Goal: Information Seeking & Learning: Learn about a topic

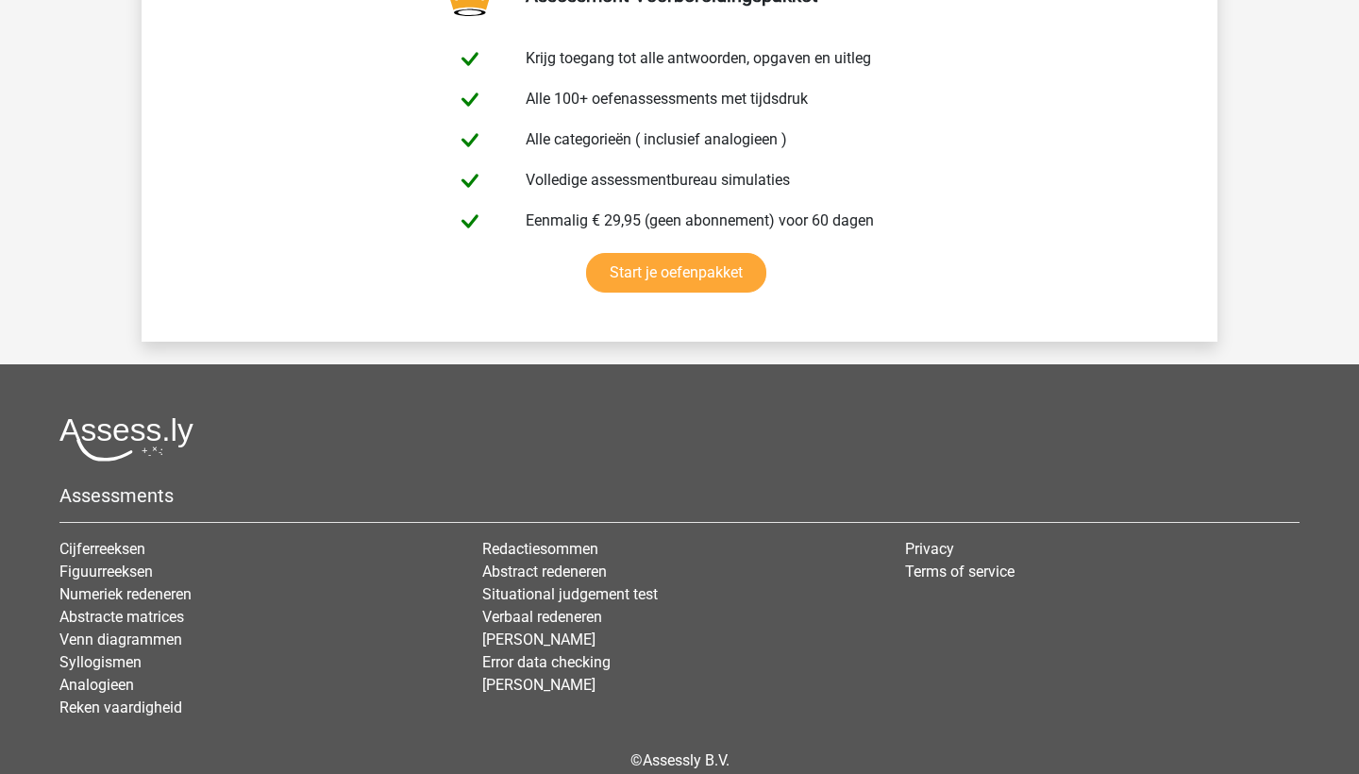
click at [755, 432] on div at bounding box center [679, 439] width 1240 height 44
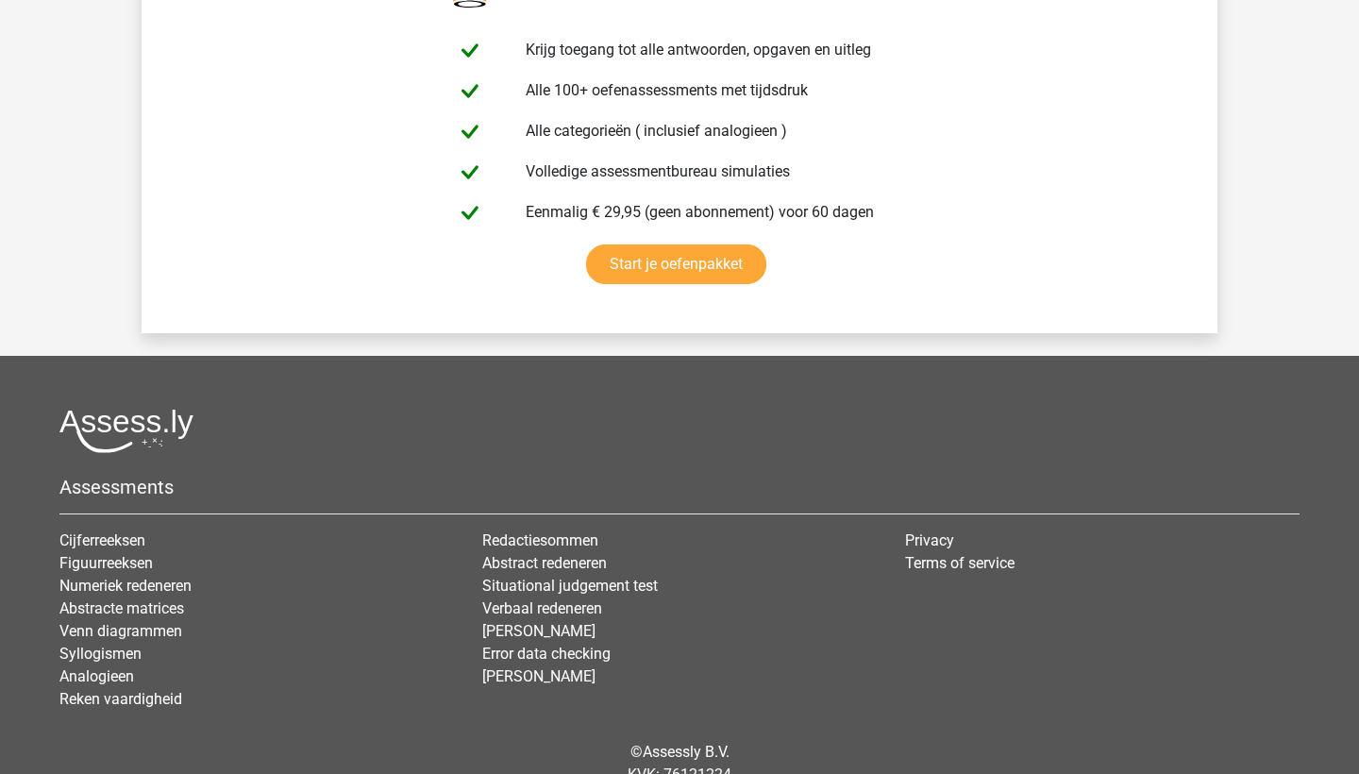
click at [129, 552] on li "Figuurreeksen" at bounding box center [256, 563] width 395 height 23
click at [125, 545] on link "Cijferreeksen" at bounding box center [102, 540] width 86 height 18
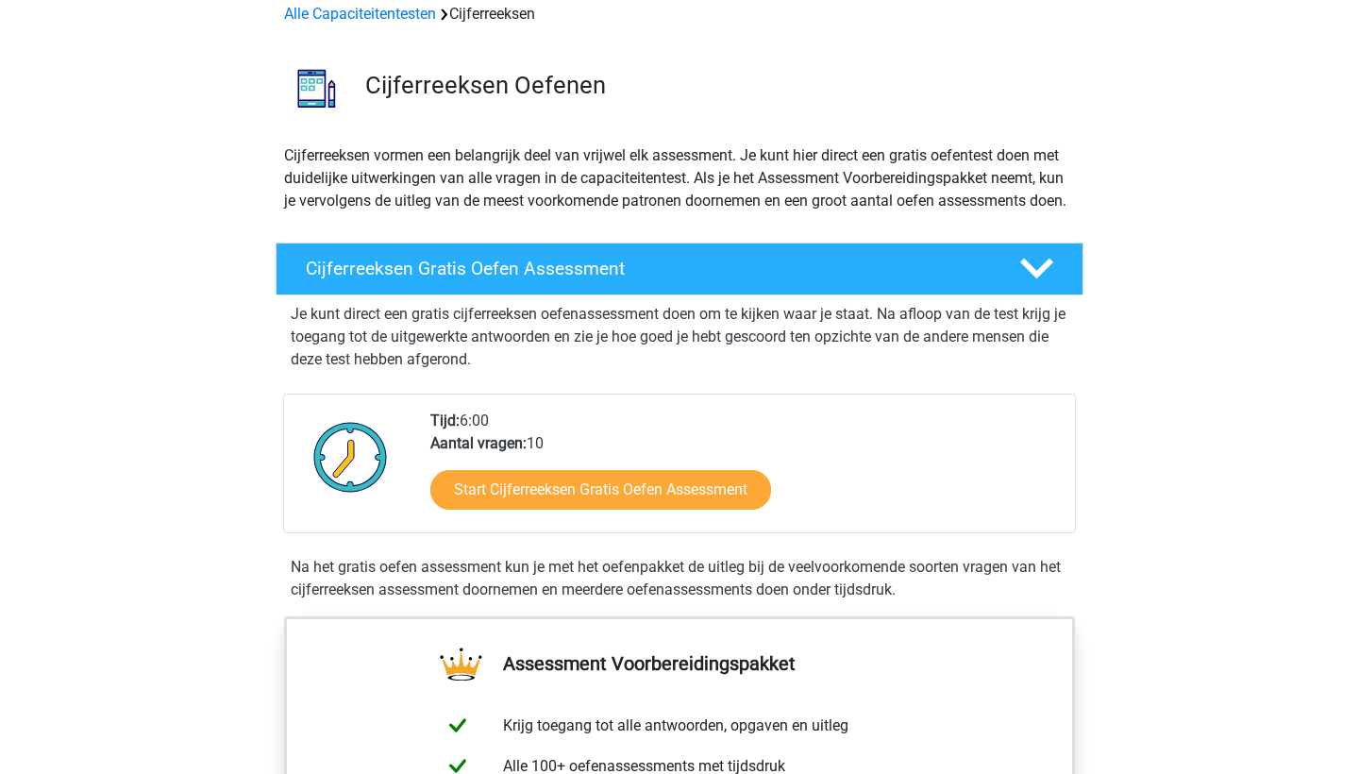
scroll to position [99, 0]
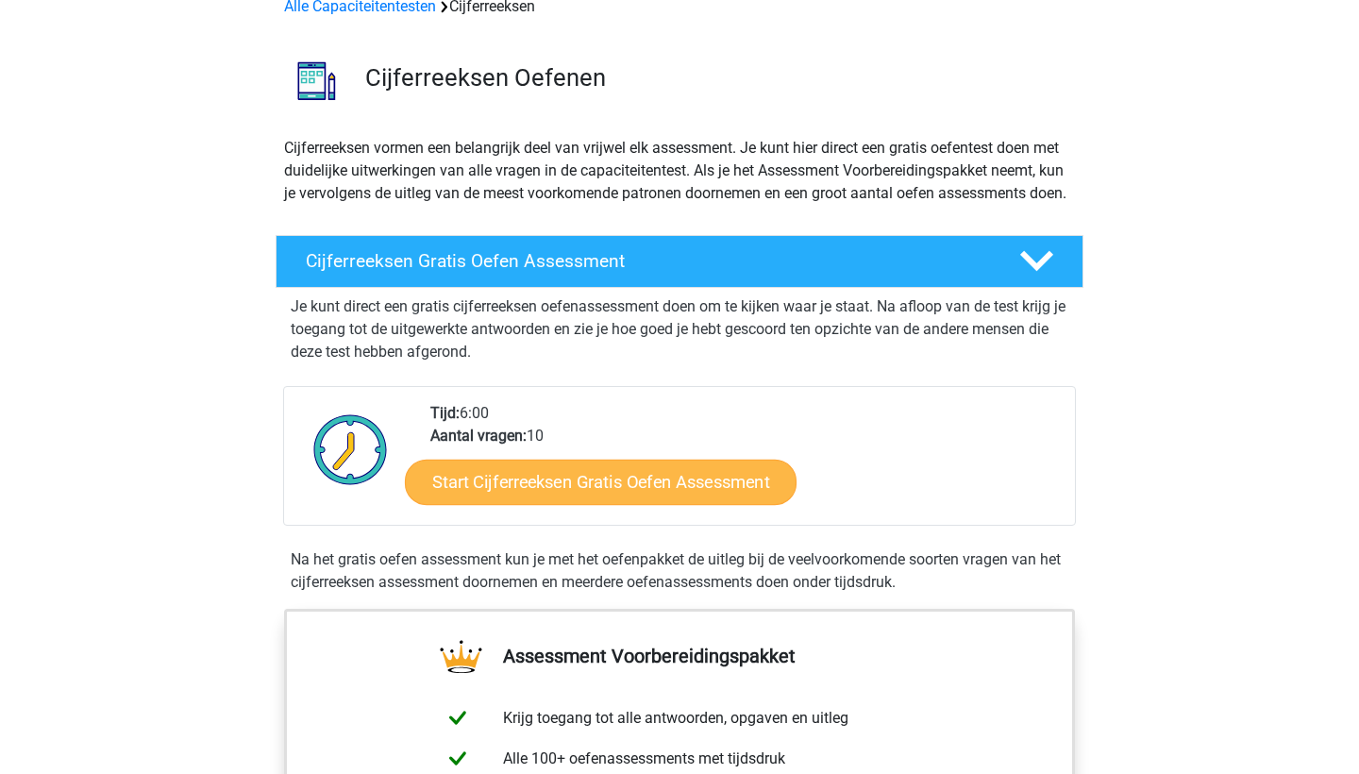
click at [556, 504] on link "Start Cijferreeksen Gratis Oefen Assessment" at bounding box center [601, 481] width 392 height 45
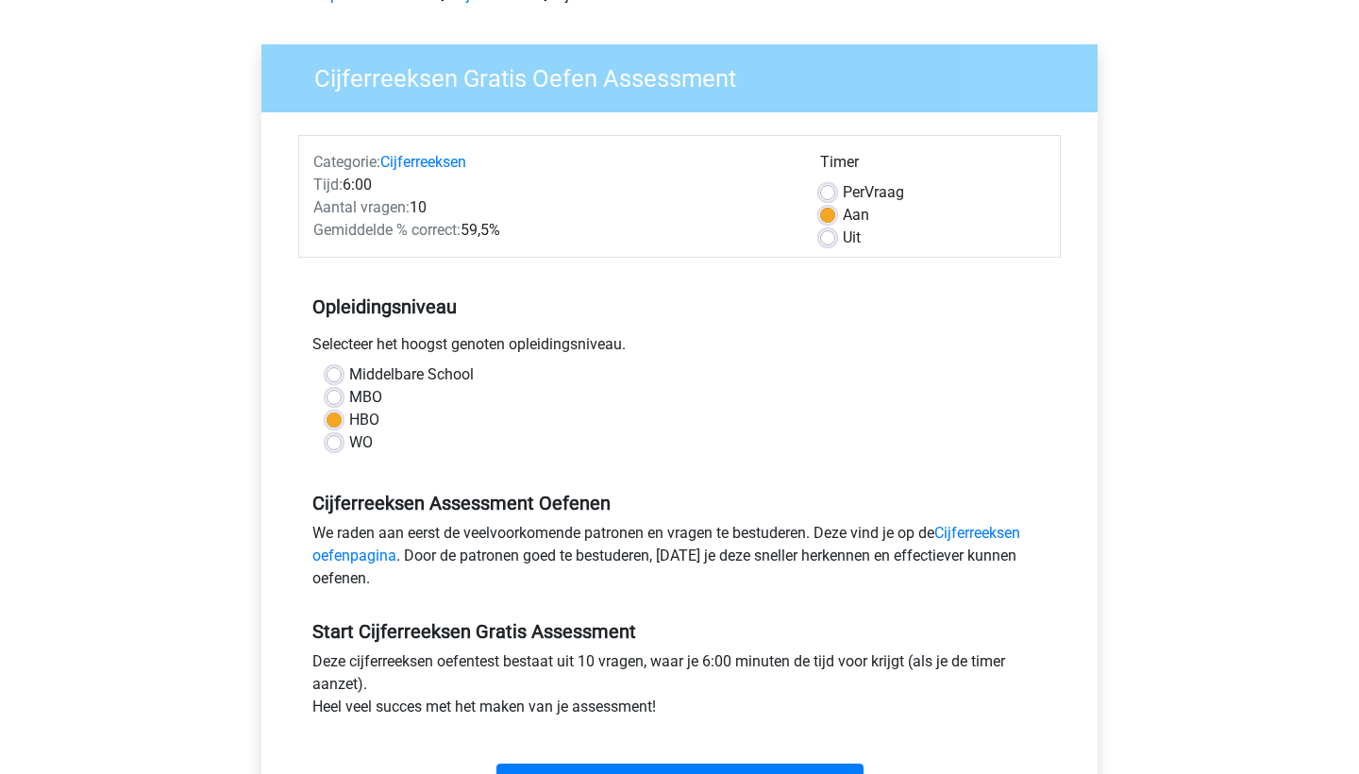
scroll to position [115, 0]
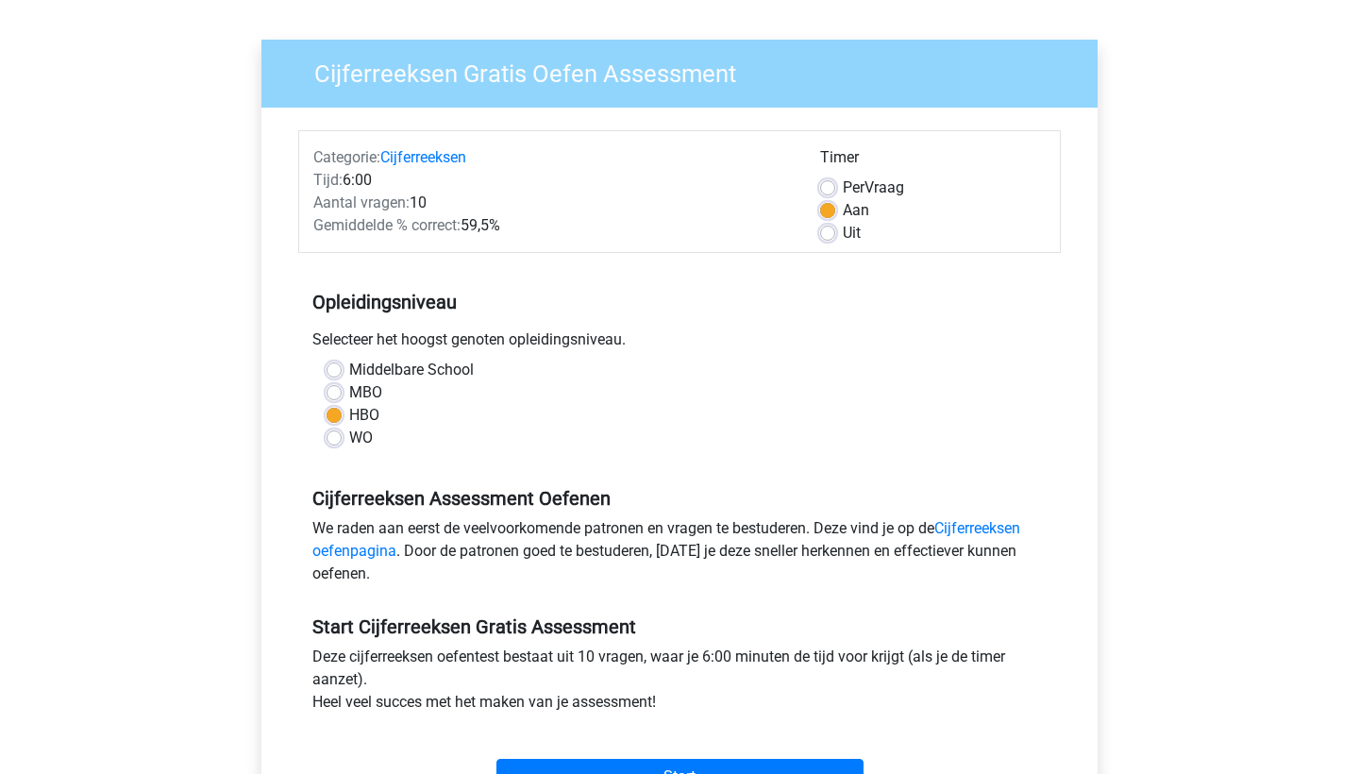
click at [349, 431] on label "WO" at bounding box center [361, 438] width 24 height 23
click at [334, 431] on input "WO" at bounding box center [334, 436] width 15 height 19
radio input "true"
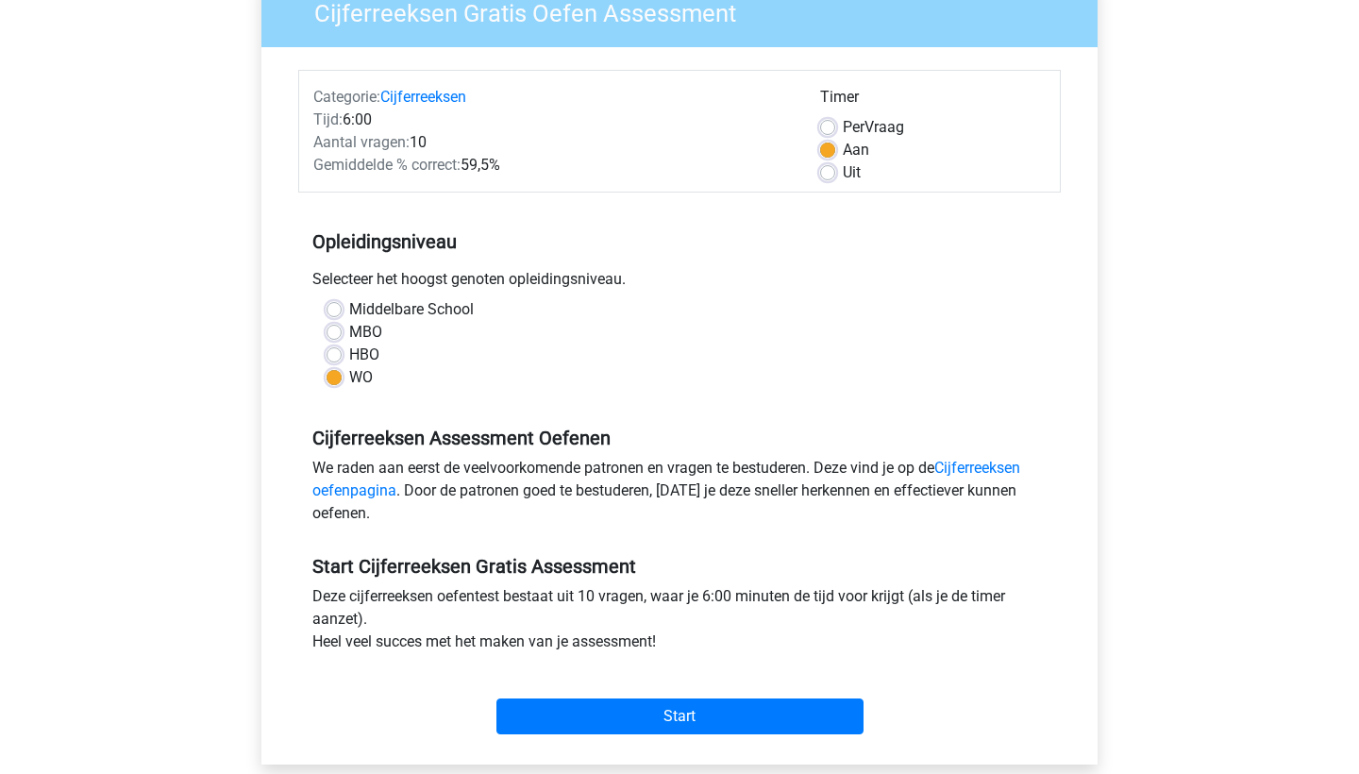
scroll to position [177, 0]
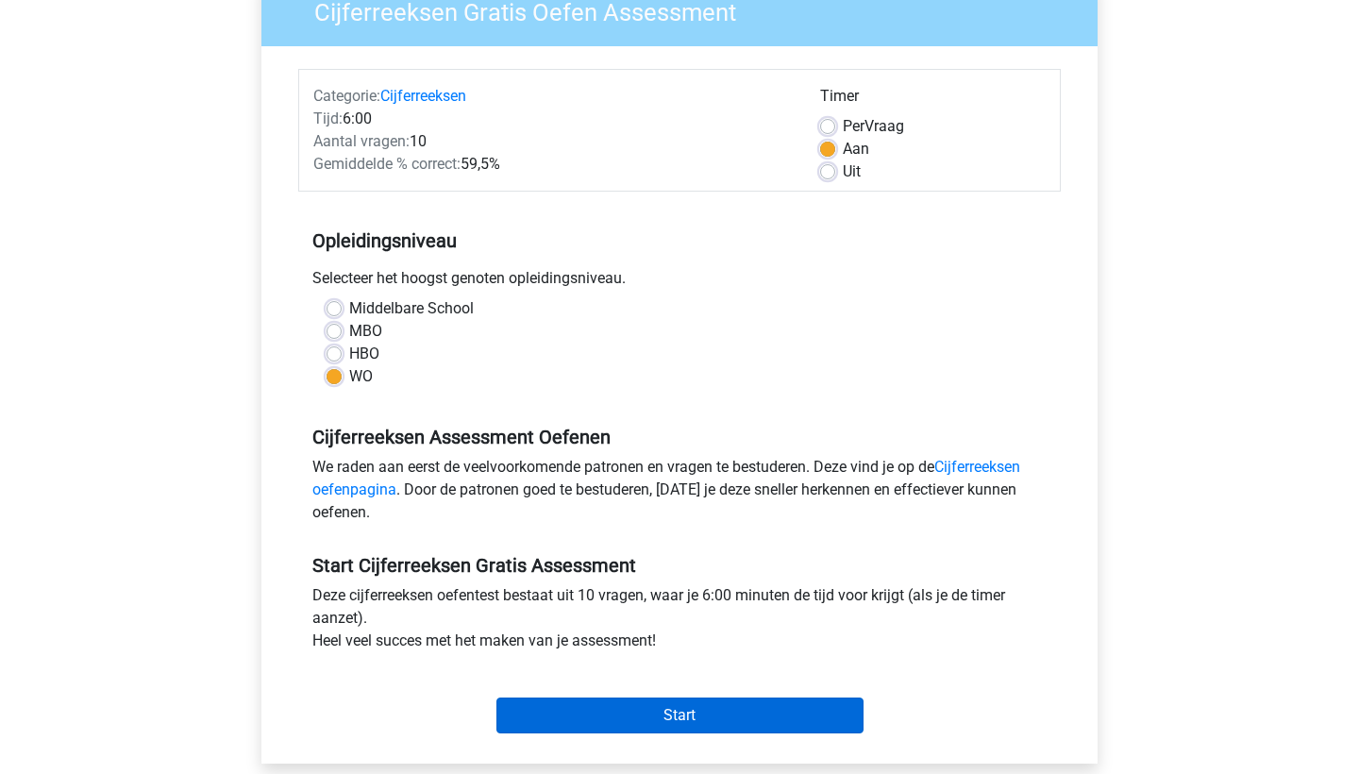
click at [655, 718] on input "Start" at bounding box center [679, 716] width 367 height 36
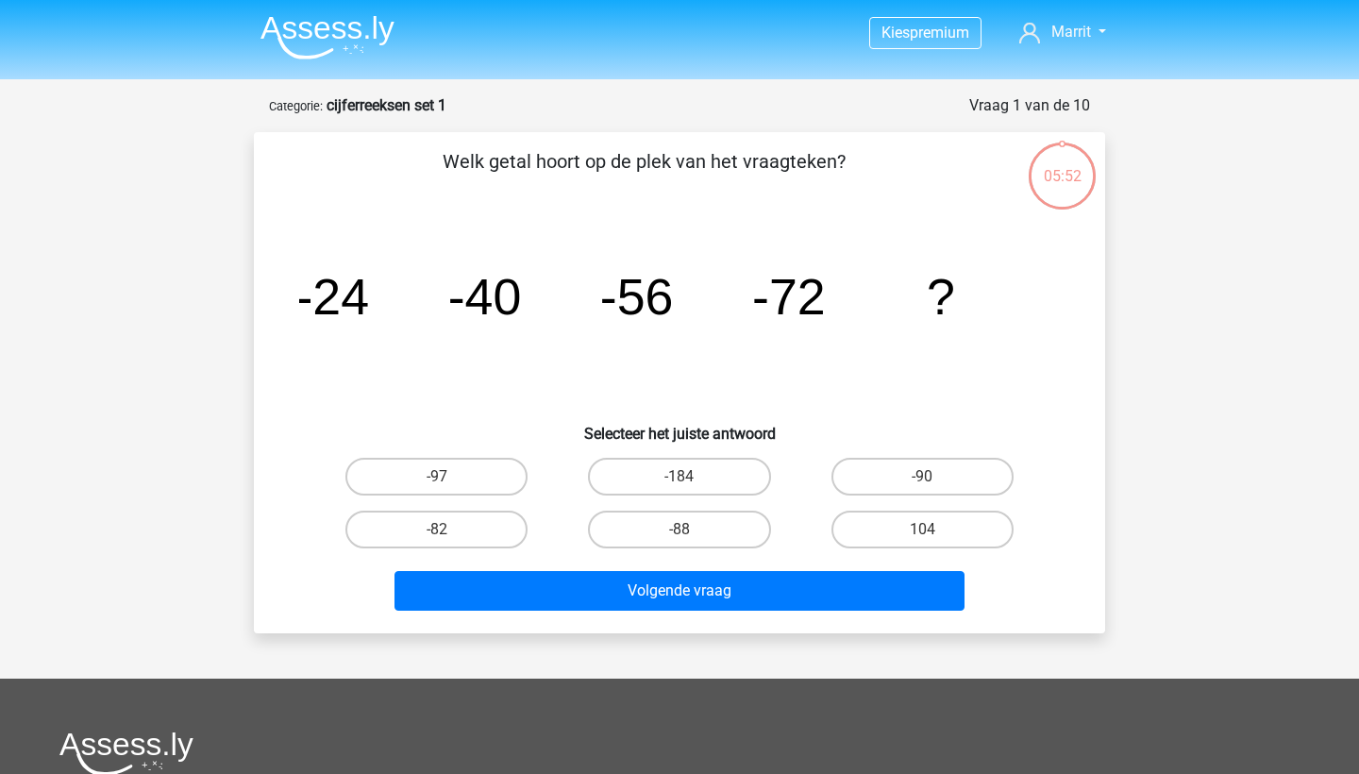
click at [687, 534] on input "-88" at bounding box center [686, 536] width 12 height 12
radio input "true"
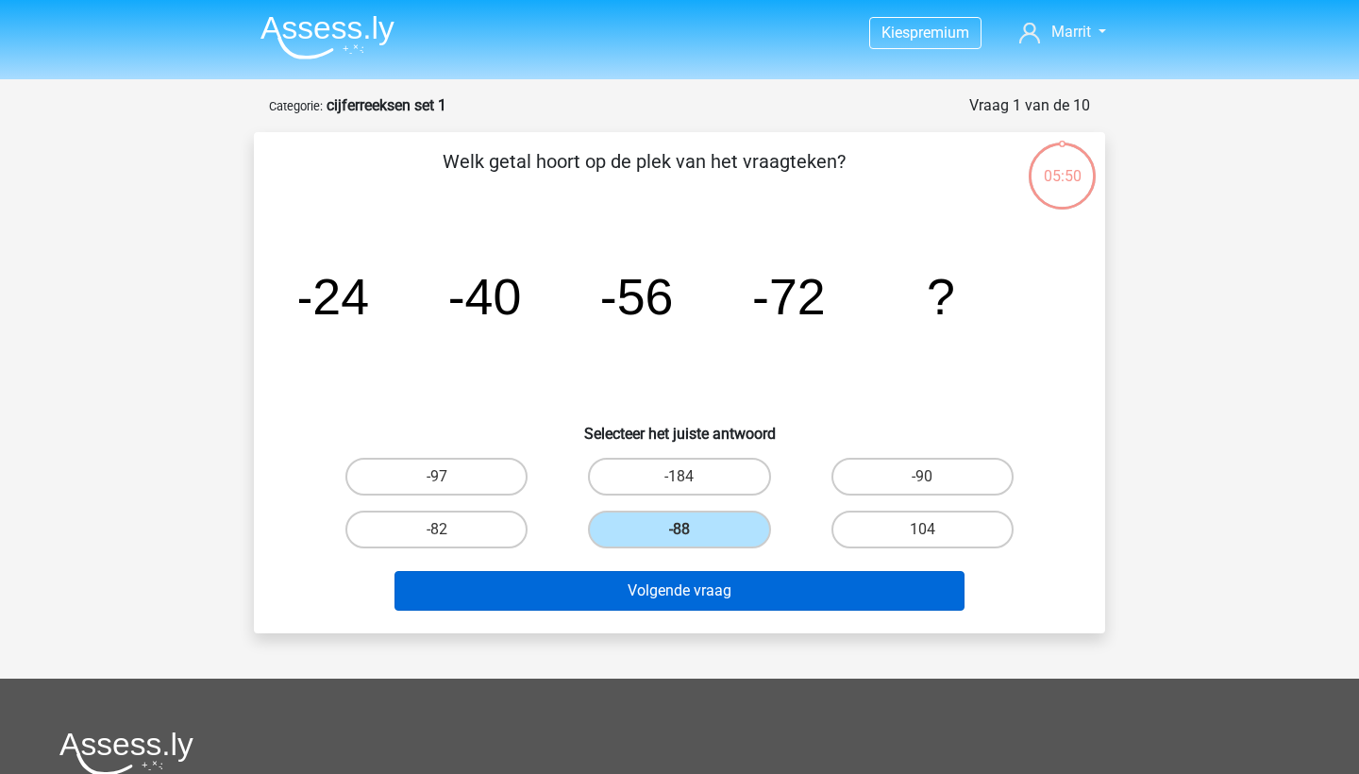
click at [669, 596] on button "Volgende vraag" at bounding box center [680, 591] width 571 height 40
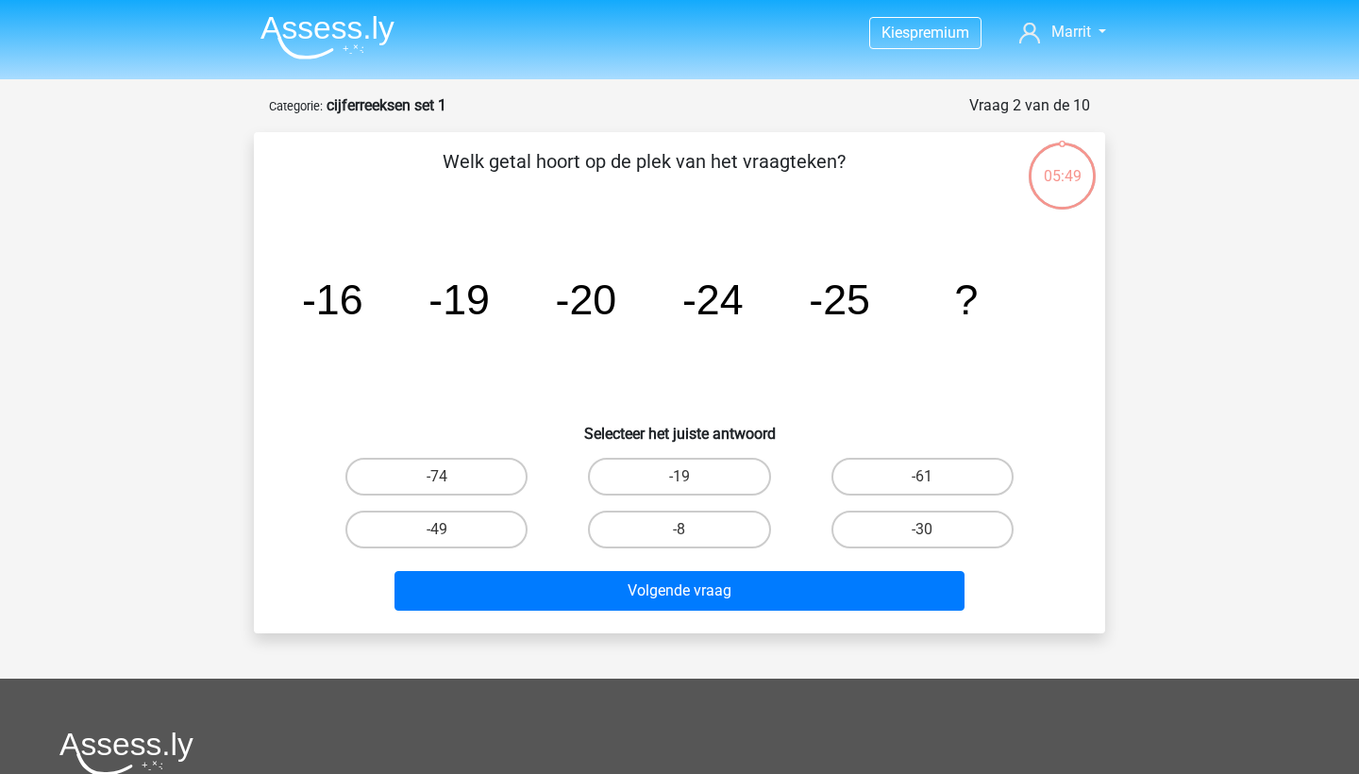
scroll to position [94, 0]
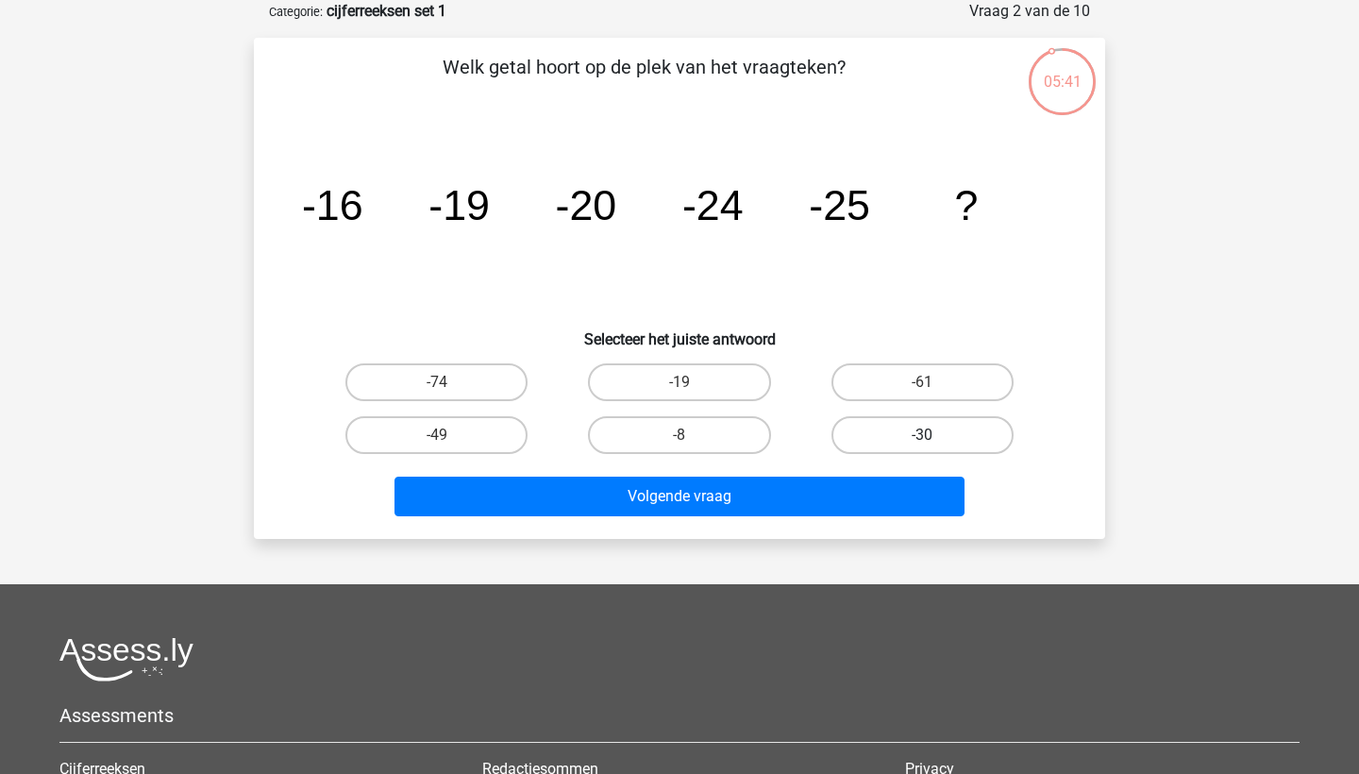
click at [916, 437] on label "-30" at bounding box center [923, 435] width 182 height 38
click at [922, 437] on input "-30" at bounding box center [928, 441] width 12 height 12
radio input "true"
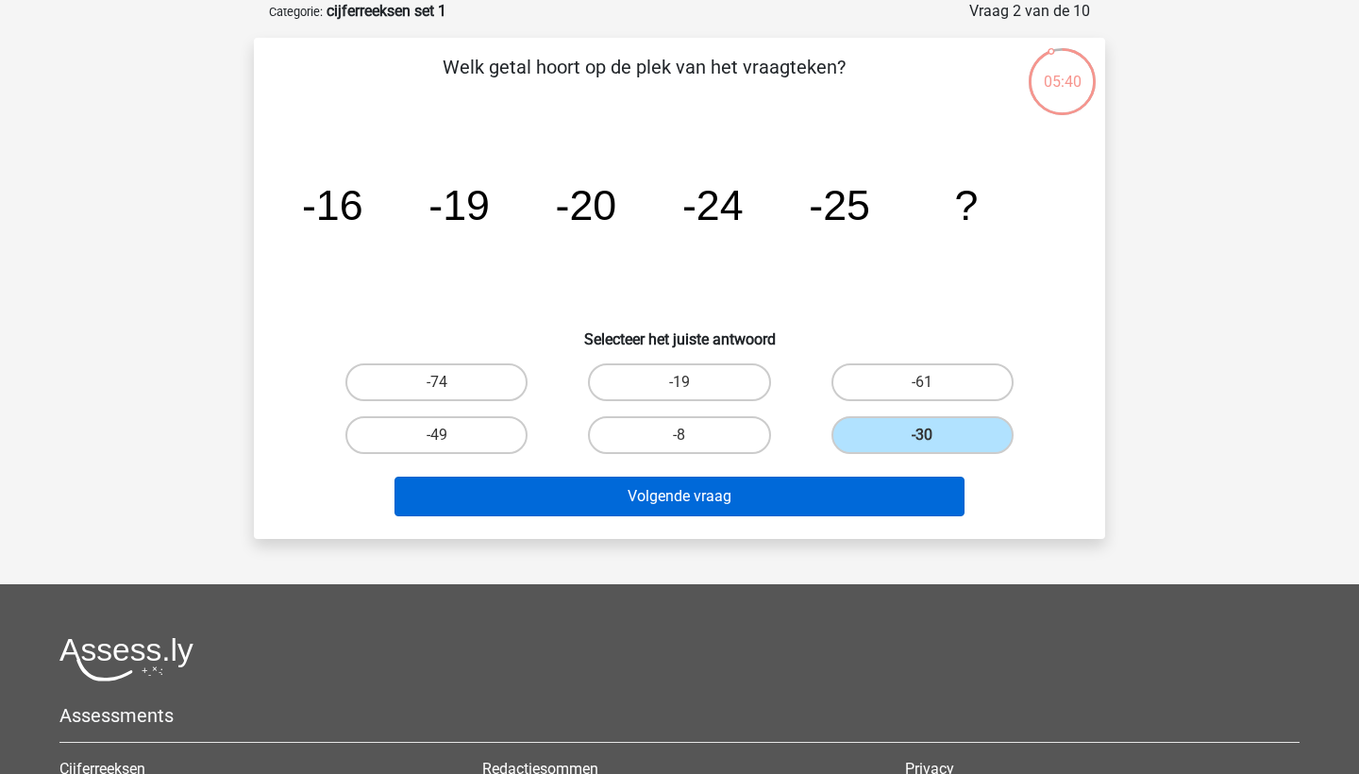
click at [709, 498] on button "Volgende vraag" at bounding box center [680, 497] width 571 height 40
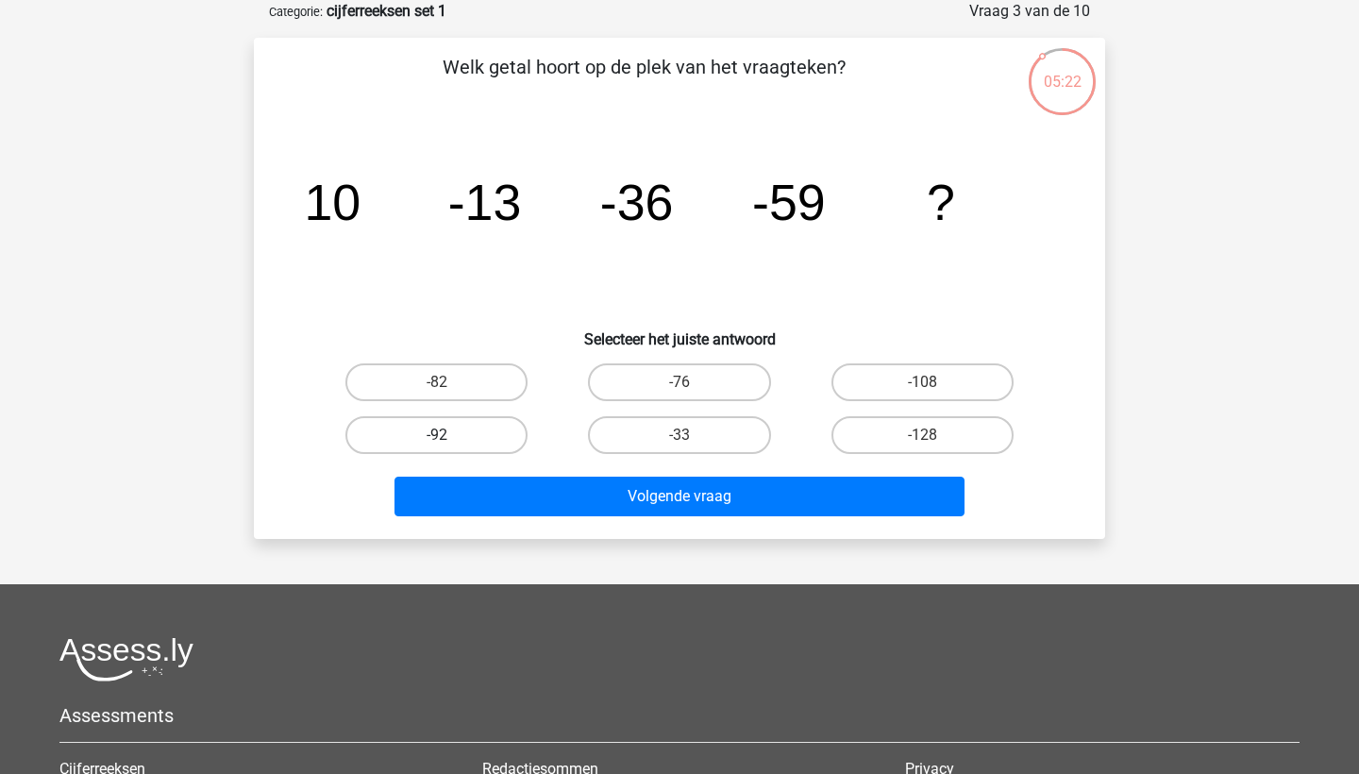
click at [446, 423] on label "-92" at bounding box center [436, 435] width 182 height 38
click at [446, 435] on input "-92" at bounding box center [443, 441] width 12 height 12
radio input "true"
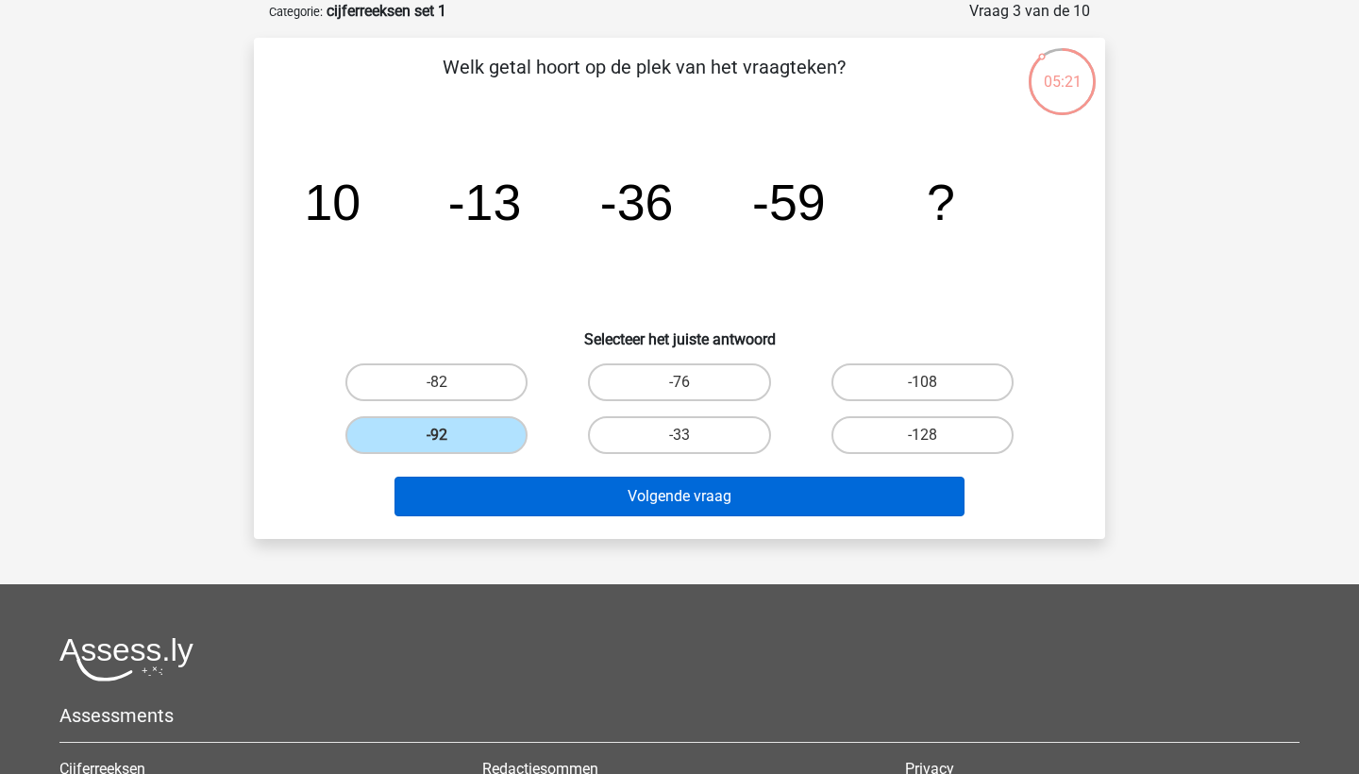
click at [686, 491] on button "Volgende vraag" at bounding box center [680, 497] width 571 height 40
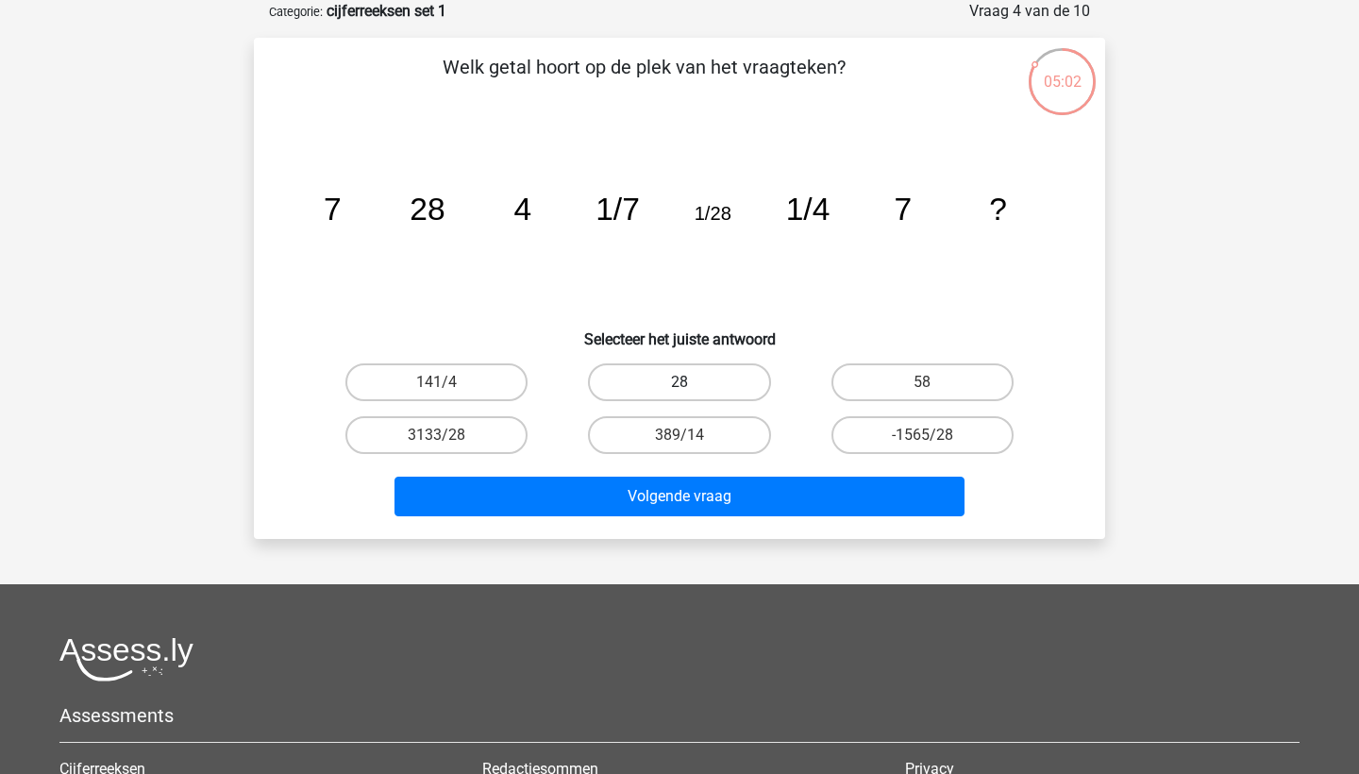
click at [674, 379] on label "28" at bounding box center [679, 382] width 182 height 38
click at [680, 382] on input "28" at bounding box center [686, 388] width 12 height 12
radio input "true"
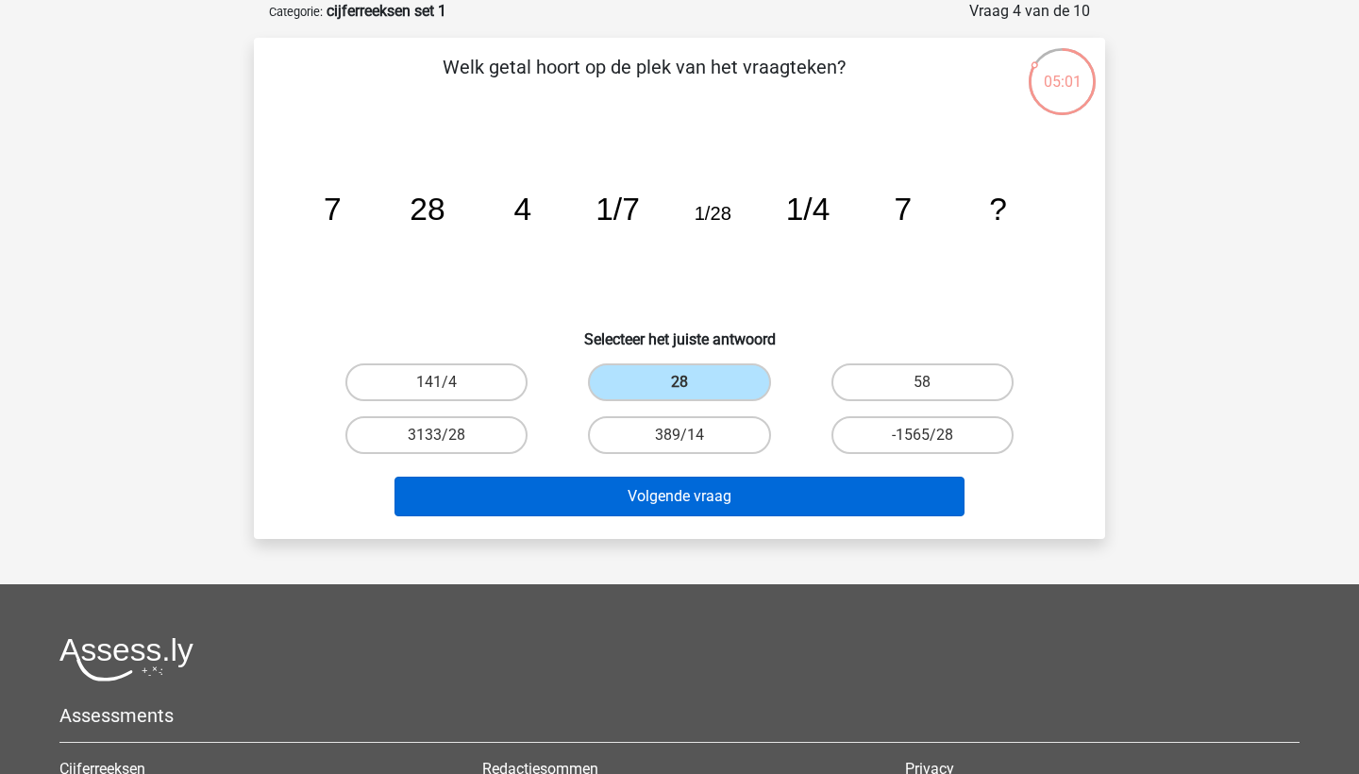
click at [661, 496] on button "Volgende vraag" at bounding box center [680, 497] width 571 height 40
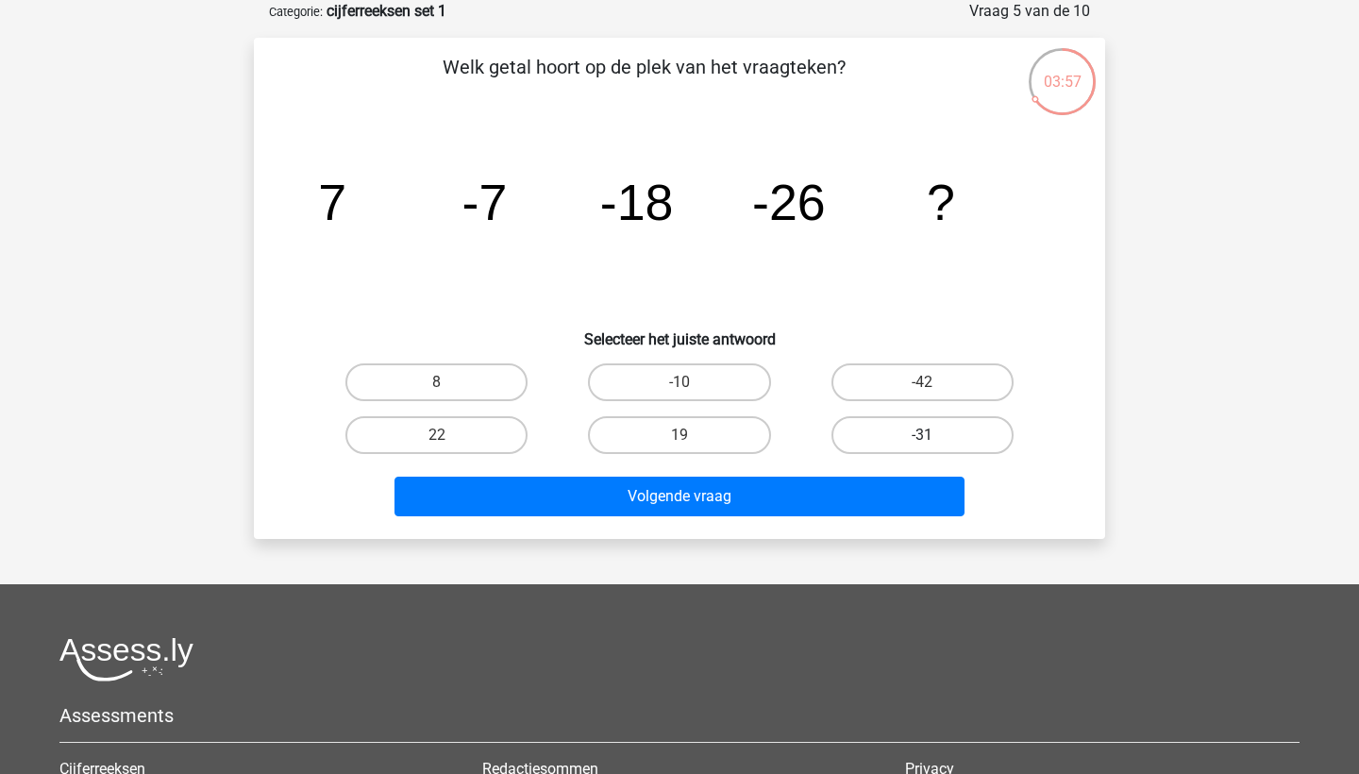
click at [942, 434] on label "-31" at bounding box center [923, 435] width 182 height 38
click at [934, 435] on input "-31" at bounding box center [928, 441] width 12 height 12
radio input "true"
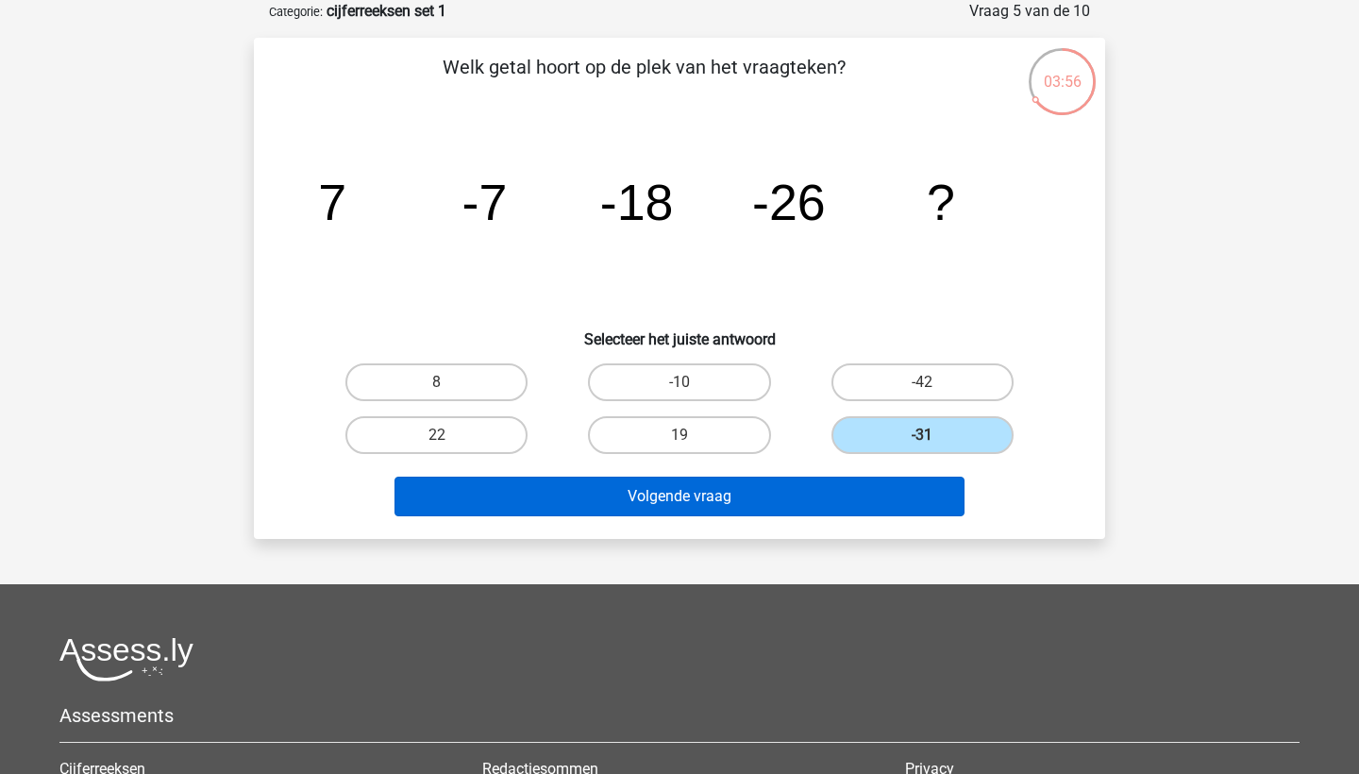
click at [729, 485] on button "Volgende vraag" at bounding box center [680, 497] width 571 height 40
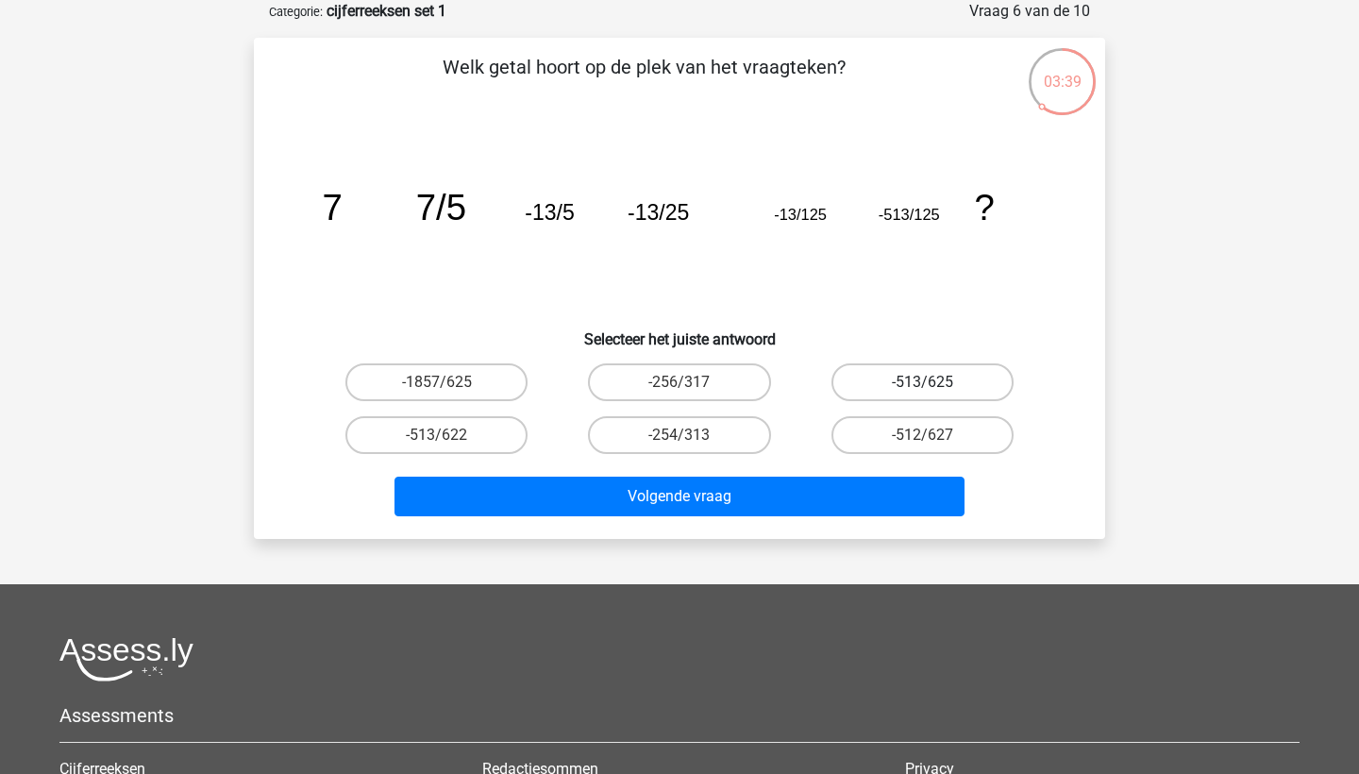
click at [912, 382] on label "-513/625" at bounding box center [923, 382] width 182 height 38
click at [922, 382] on input "-513/625" at bounding box center [928, 388] width 12 height 12
radio input "true"
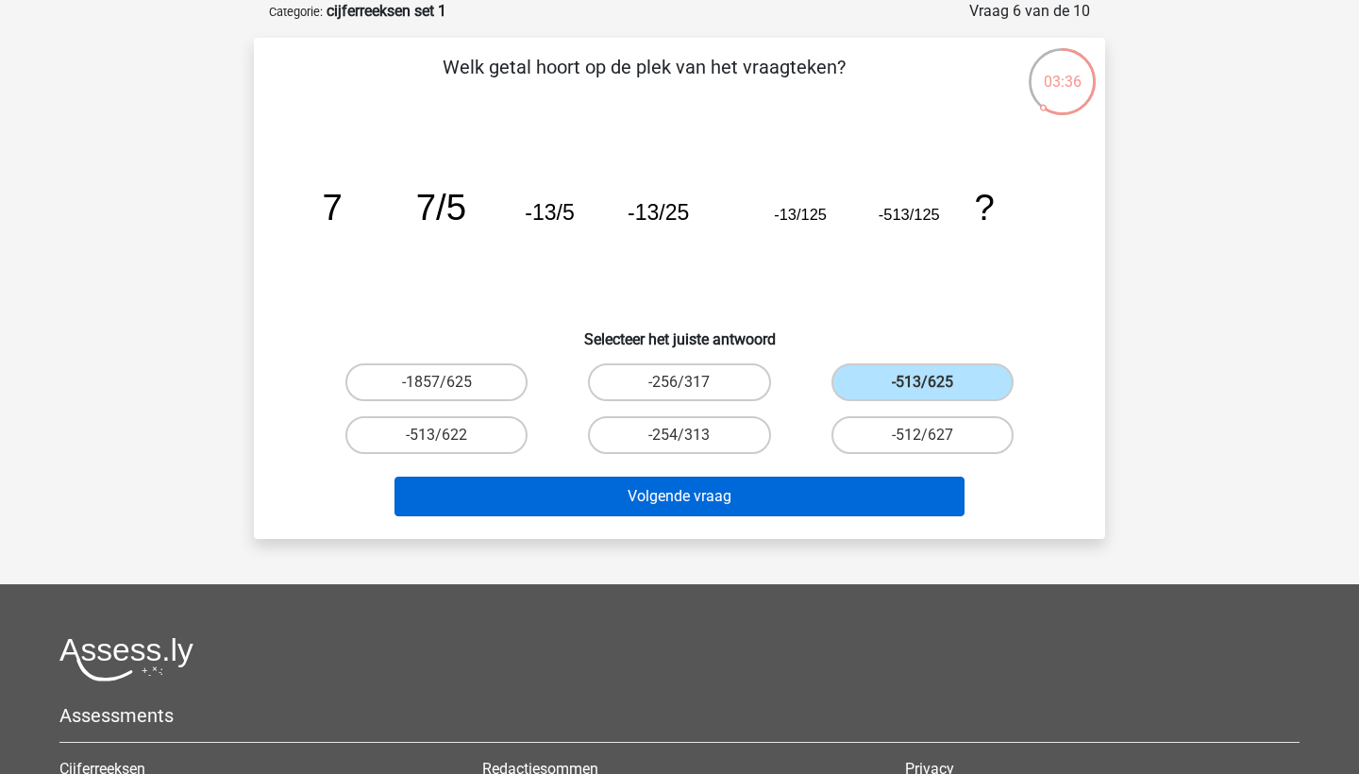
click at [719, 505] on button "Volgende vraag" at bounding box center [680, 497] width 571 height 40
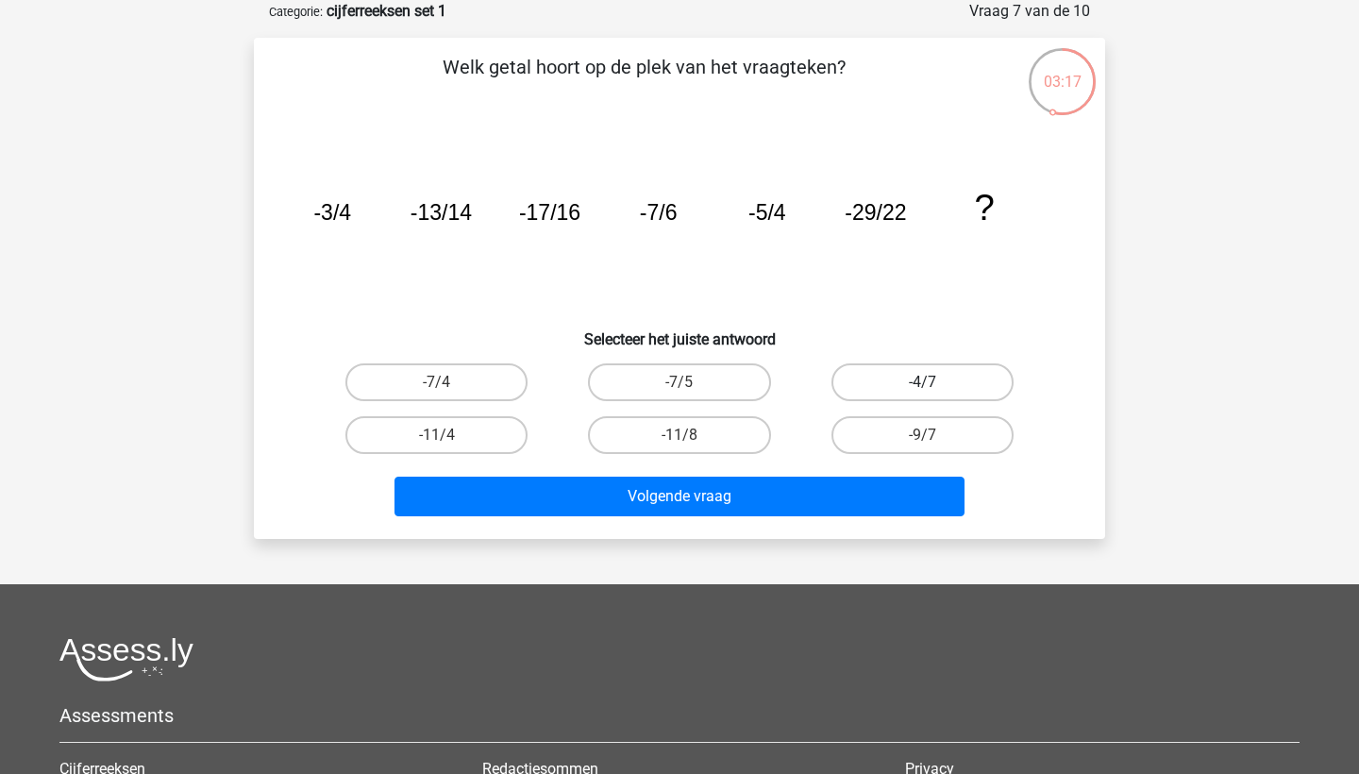
click at [849, 378] on label "-4/7" at bounding box center [923, 382] width 182 height 38
click at [922, 382] on input "-4/7" at bounding box center [928, 388] width 12 height 12
radio input "true"
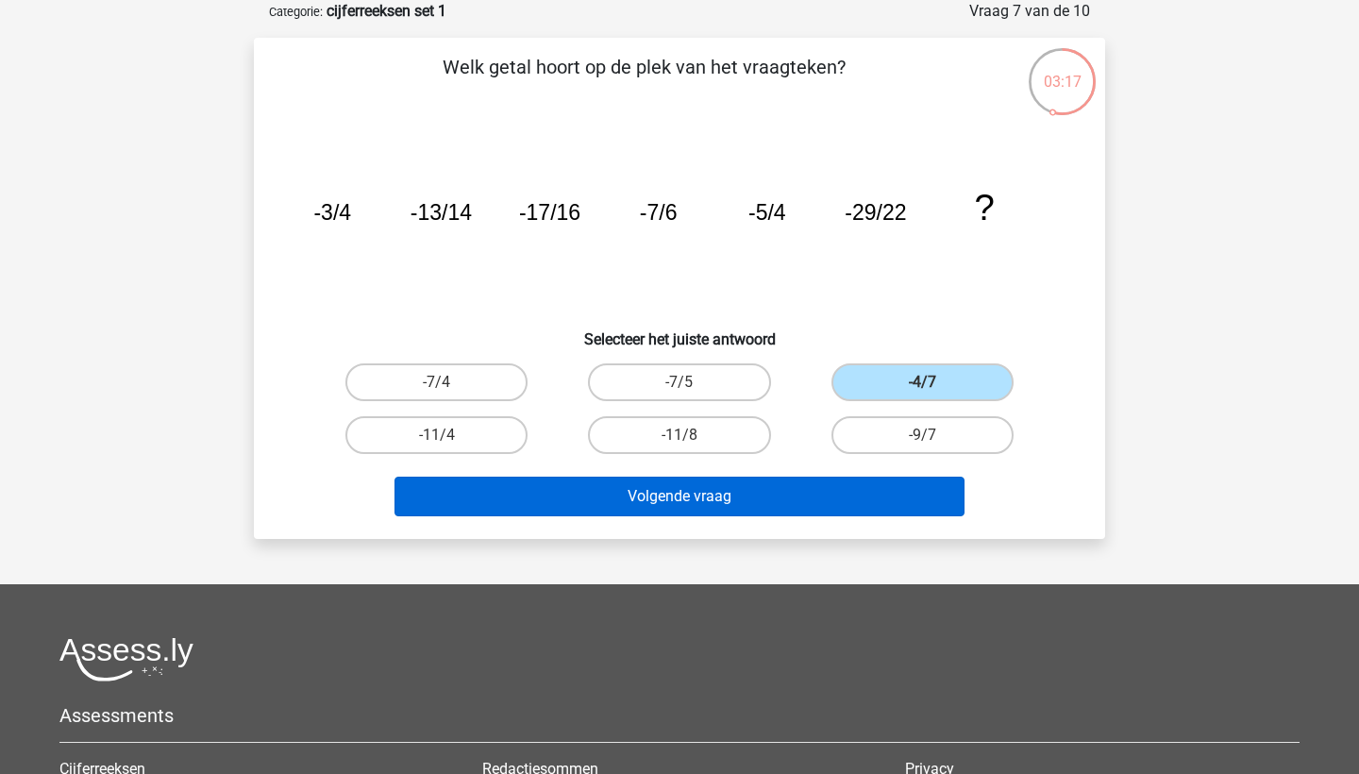
click at [715, 490] on button "Volgende vraag" at bounding box center [680, 497] width 571 height 40
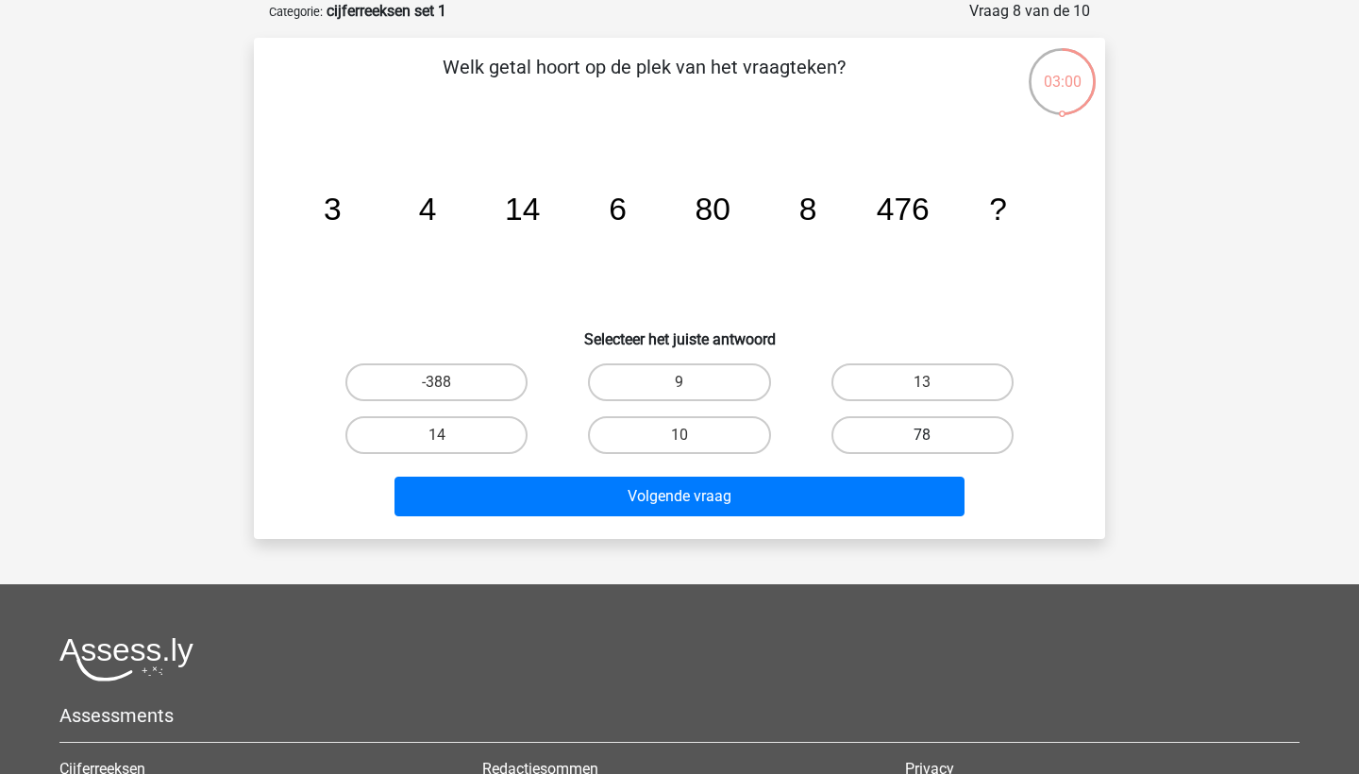
click at [916, 437] on label "78" at bounding box center [923, 435] width 182 height 38
click at [922, 437] on input "78" at bounding box center [928, 441] width 12 height 12
radio input "true"
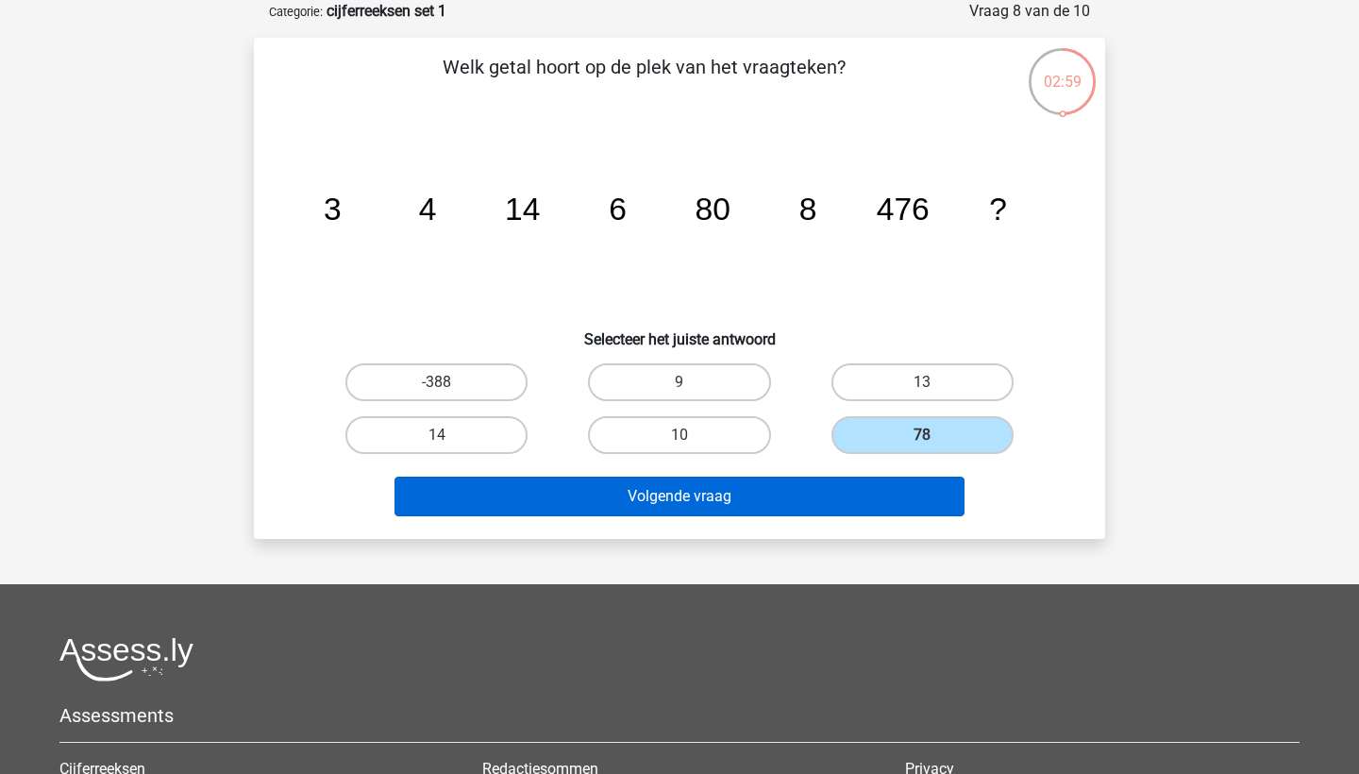
click at [763, 492] on button "Volgende vraag" at bounding box center [680, 497] width 571 height 40
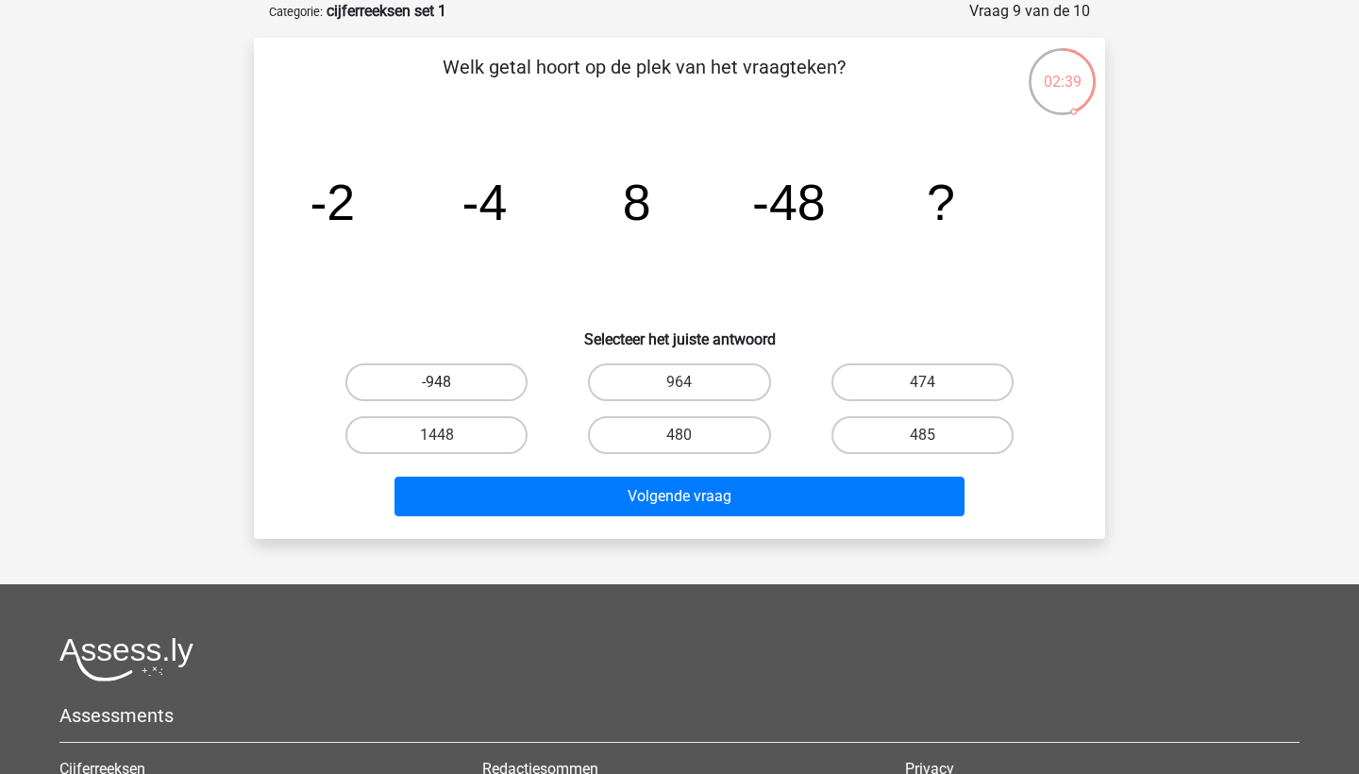
click at [463, 394] on label "-948" at bounding box center [436, 382] width 182 height 38
click at [449, 394] on input "-948" at bounding box center [443, 388] width 12 height 12
radio input "true"
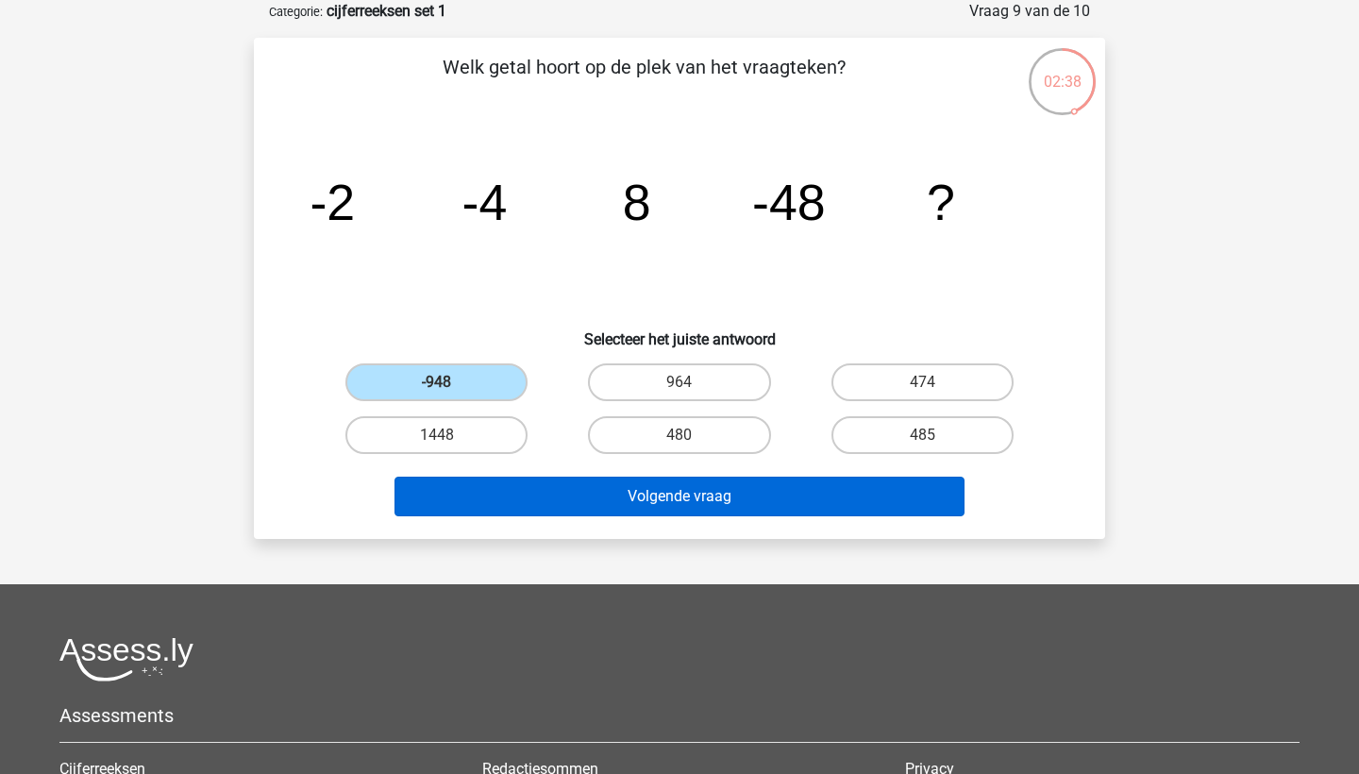
click at [599, 505] on button "Volgende vraag" at bounding box center [680, 497] width 571 height 40
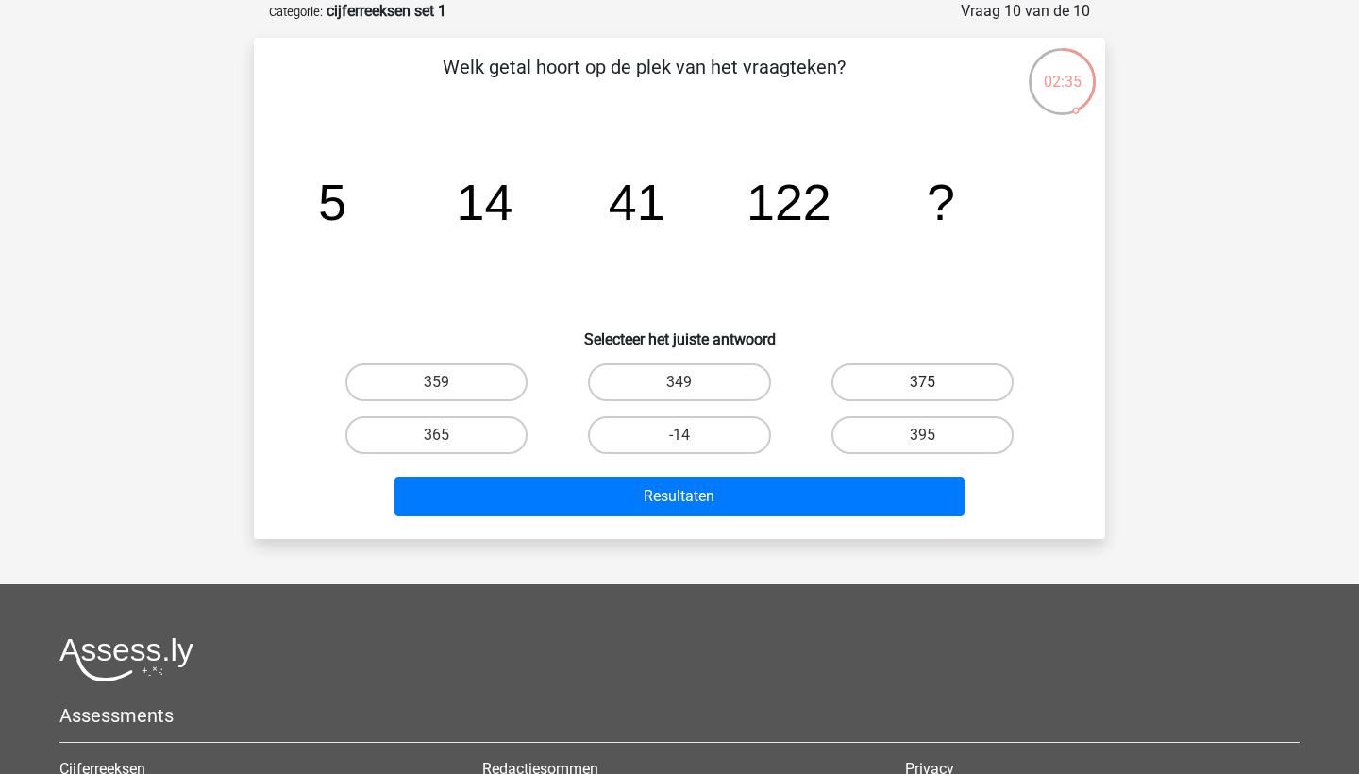
click at [921, 397] on label "375" at bounding box center [923, 382] width 182 height 38
click at [922, 395] on input "375" at bounding box center [928, 388] width 12 height 12
radio input "true"
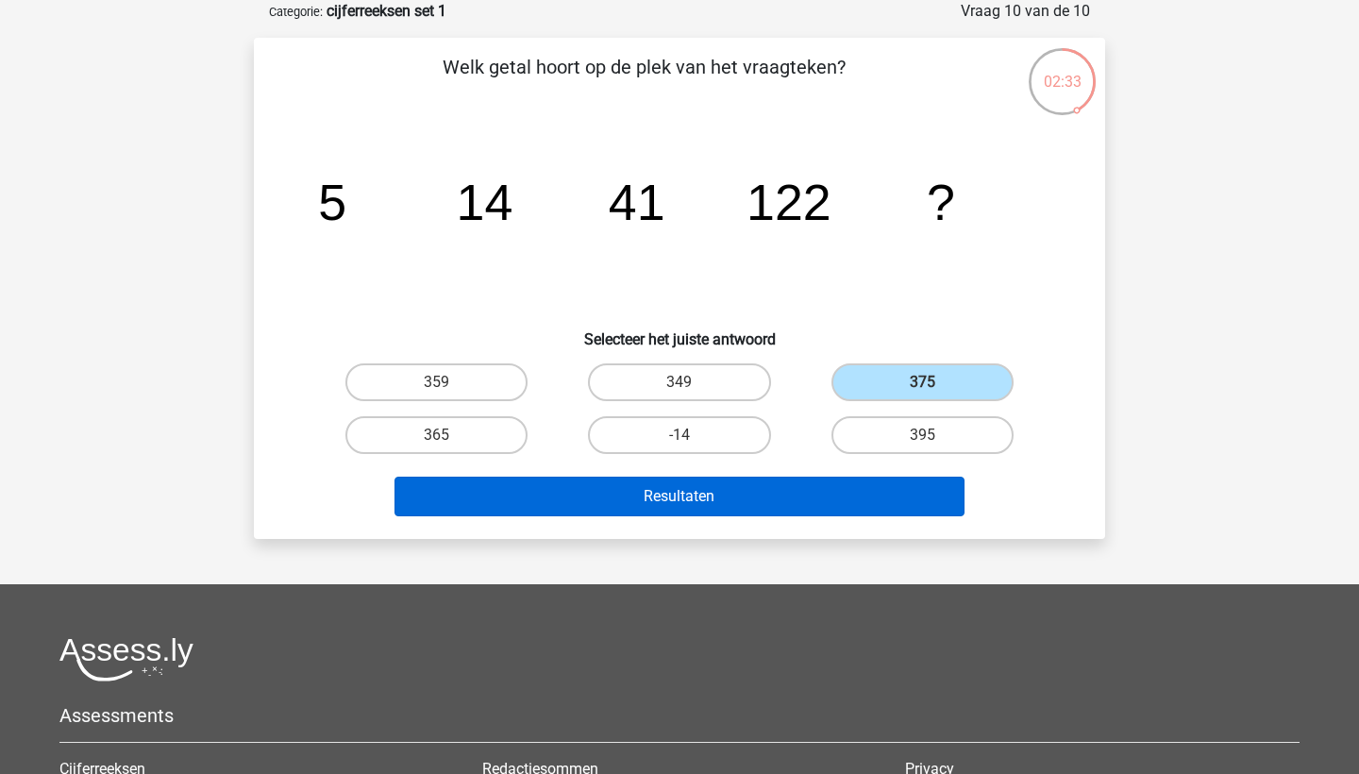
click at [704, 498] on button "Resultaten" at bounding box center [680, 497] width 571 height 40
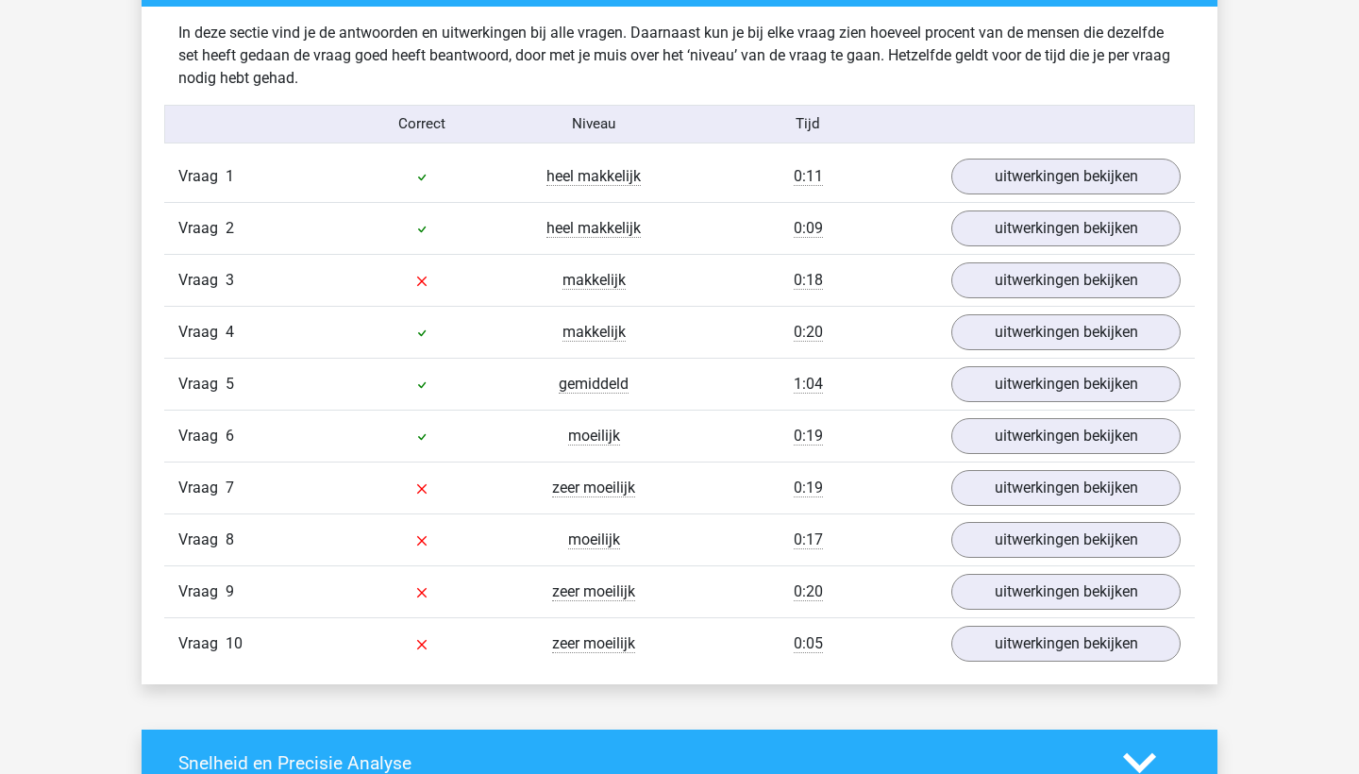
scroll to position [1485, 0]
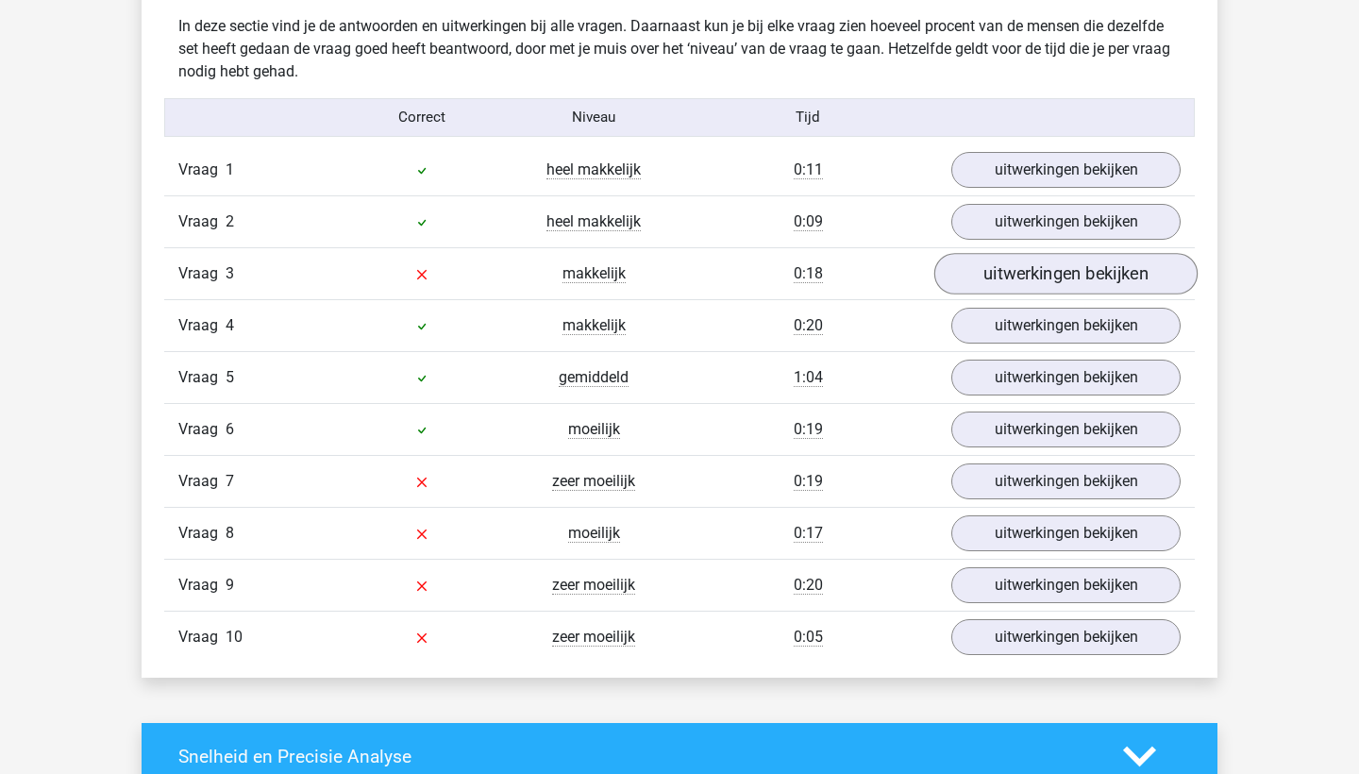
click at [1107, 277] on link "uitwerkingen bekijken" at bounding box center [1065, 274] width 263 height 42
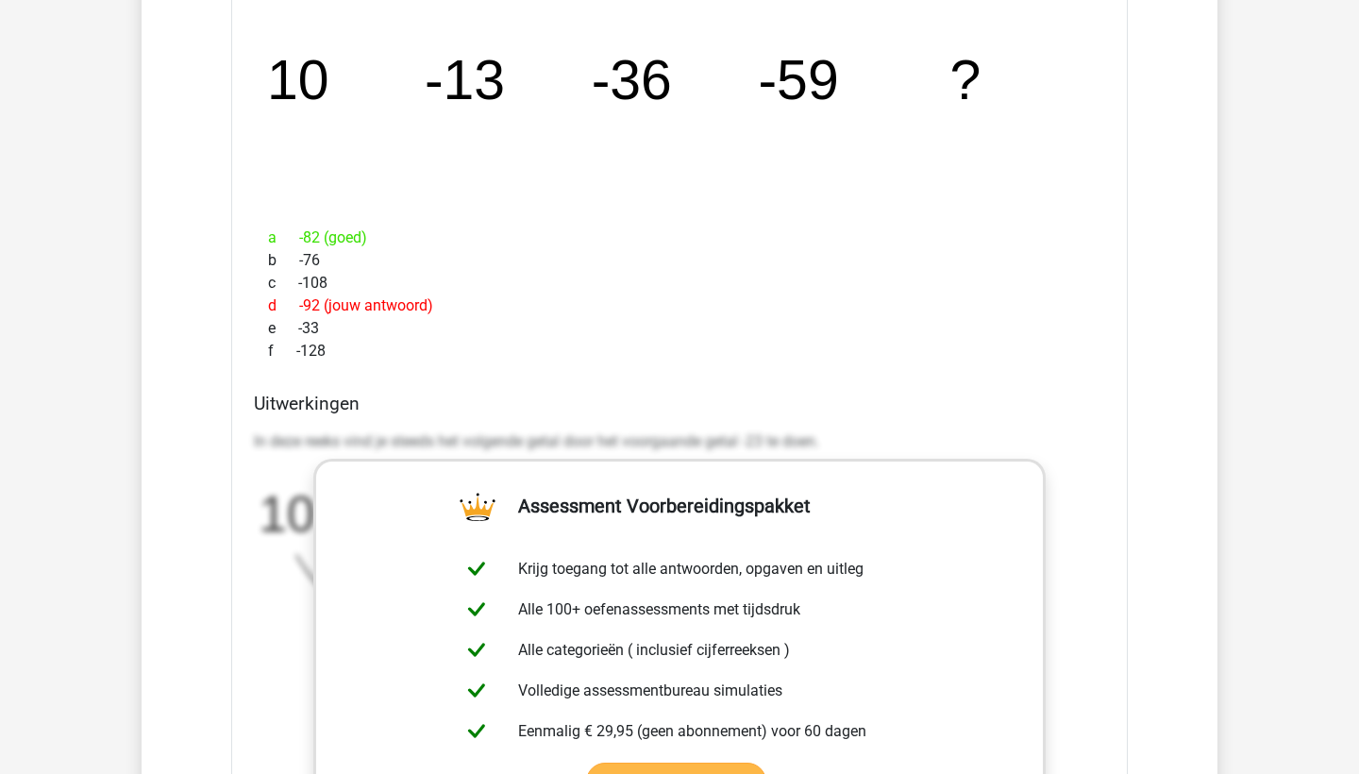
scroll to position [1851, 0]
